Goal: Find specific page/section: Find specific page/section

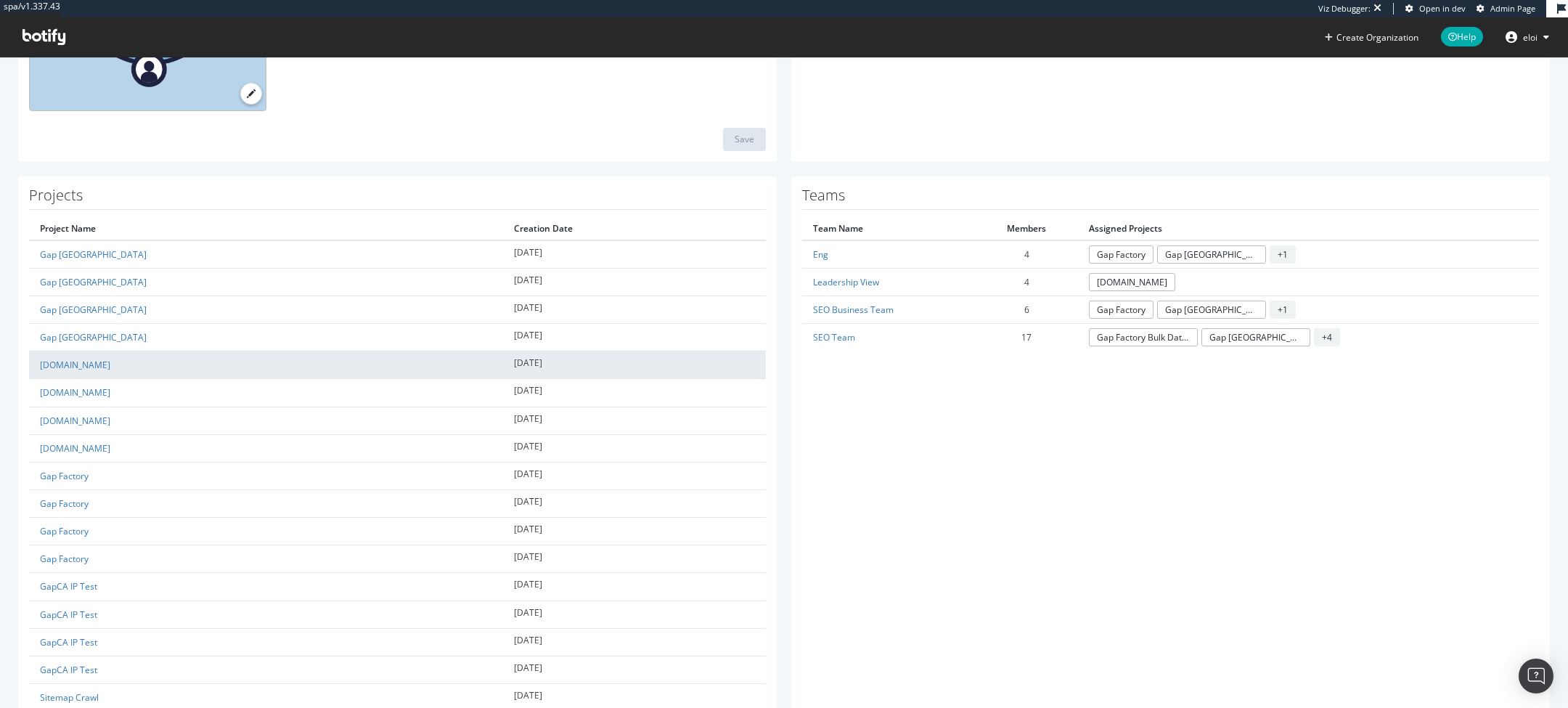
scroll to position [289, 0]
click at [54, 361] on link "[DOMAIN_NAME]" at bounding box center [75, 359] width 71 height 12
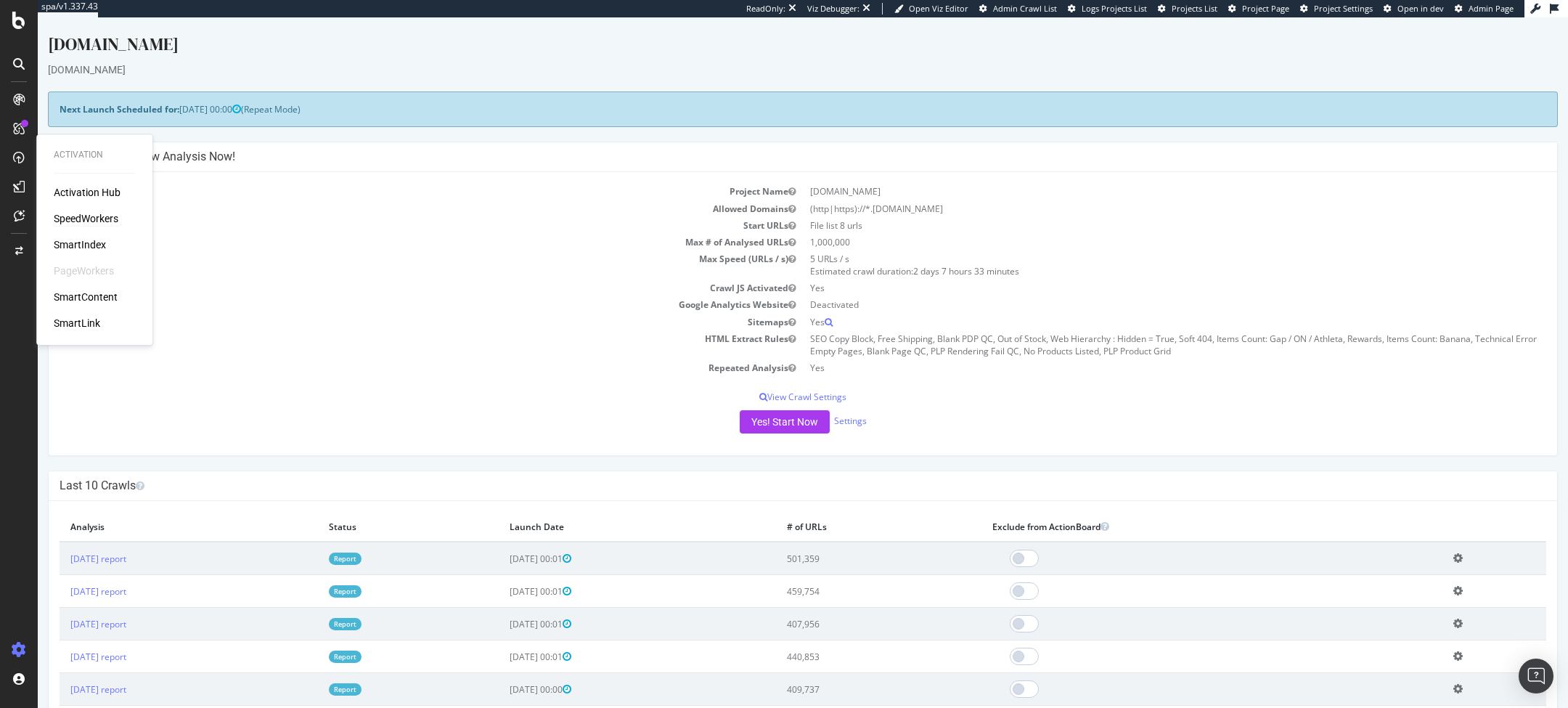
click at [87, 214] on div "SpeedWorkers" at bounding box center [85, 218] width 65 height 15
